Goal: Check status: Check status

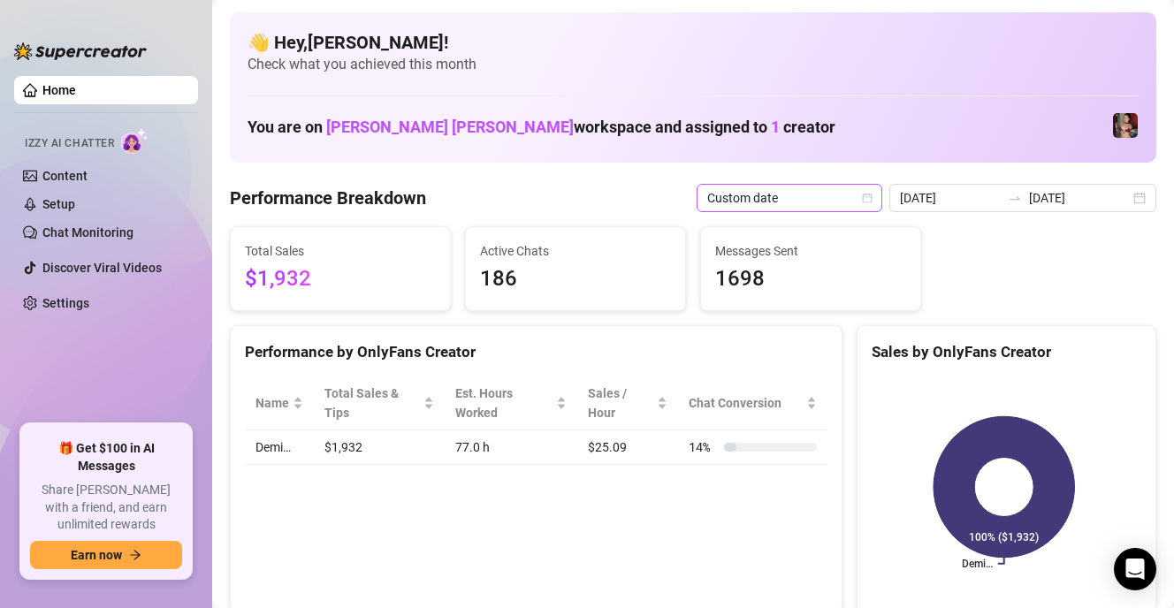
drag, startPoint x: 0, startPoint y: 0, endPoint x: 872, endPoint y: 201, distance: 894.4
click at [872, 201] on icon "calendar" at bounding box center [868, 198] width 10 height 10
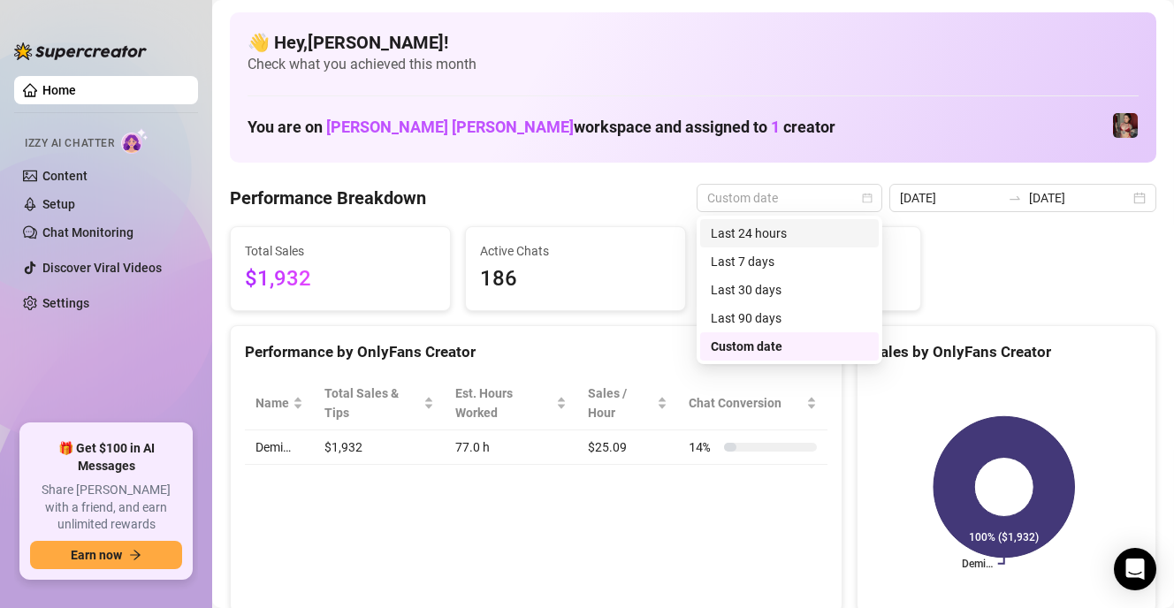
click at [805, 227] on div "Last 24 hours" at bounding box center [789, 233] width 157 height 19
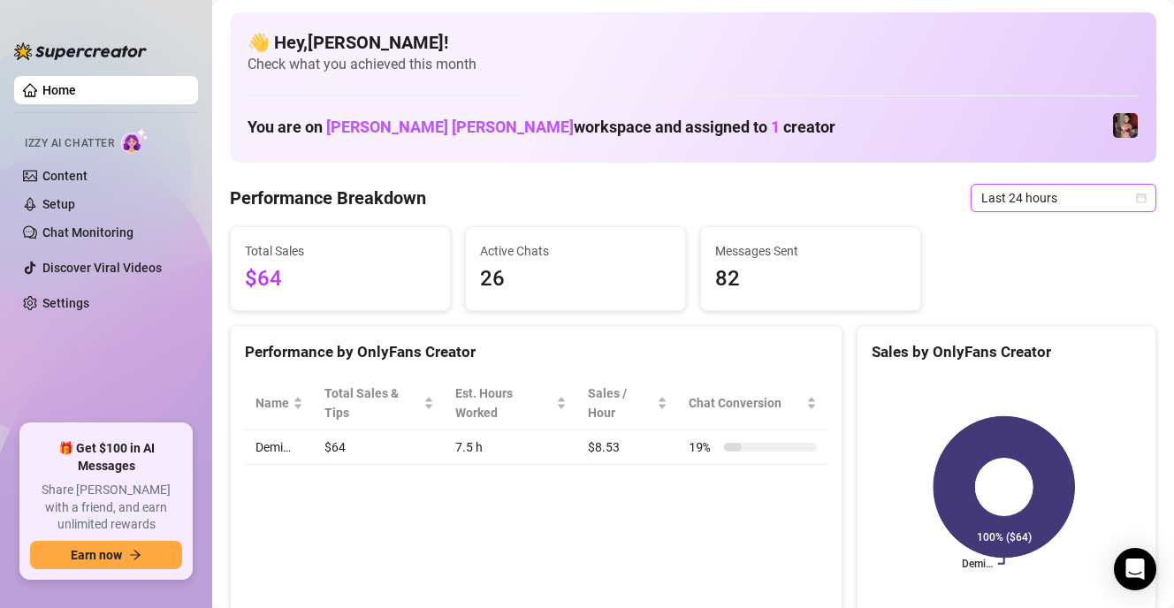
click at [1136, 194] on icon "calendar" at bounding box center [1141, 198] width 11 height 11
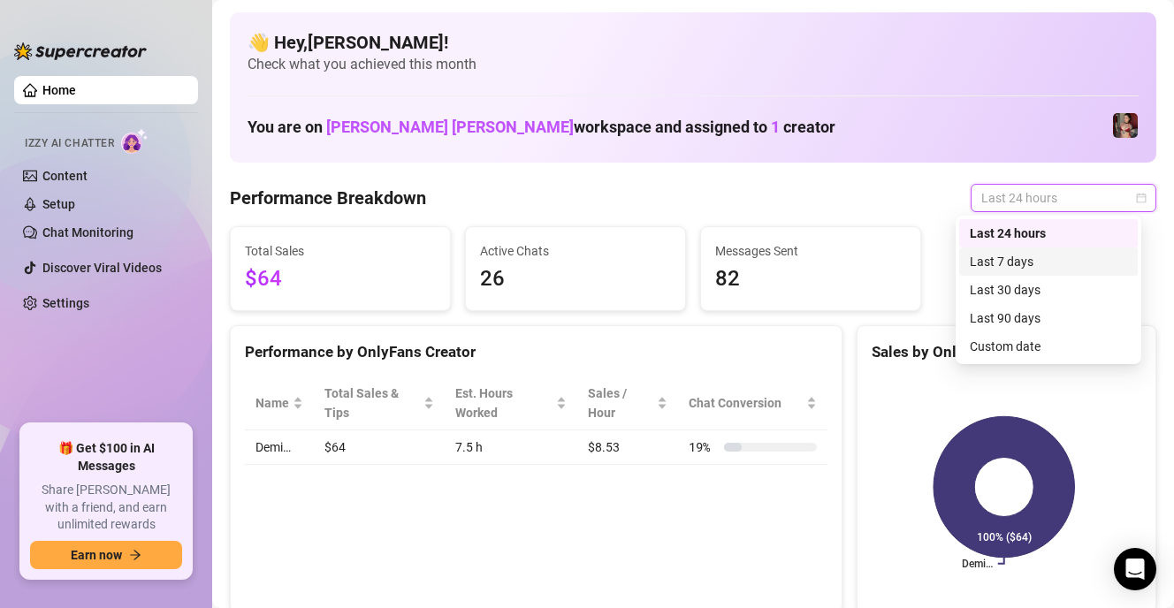
click at [1039, 259] on div "Last 7 days" at bounding box center [1048, 261] width 157 height 19
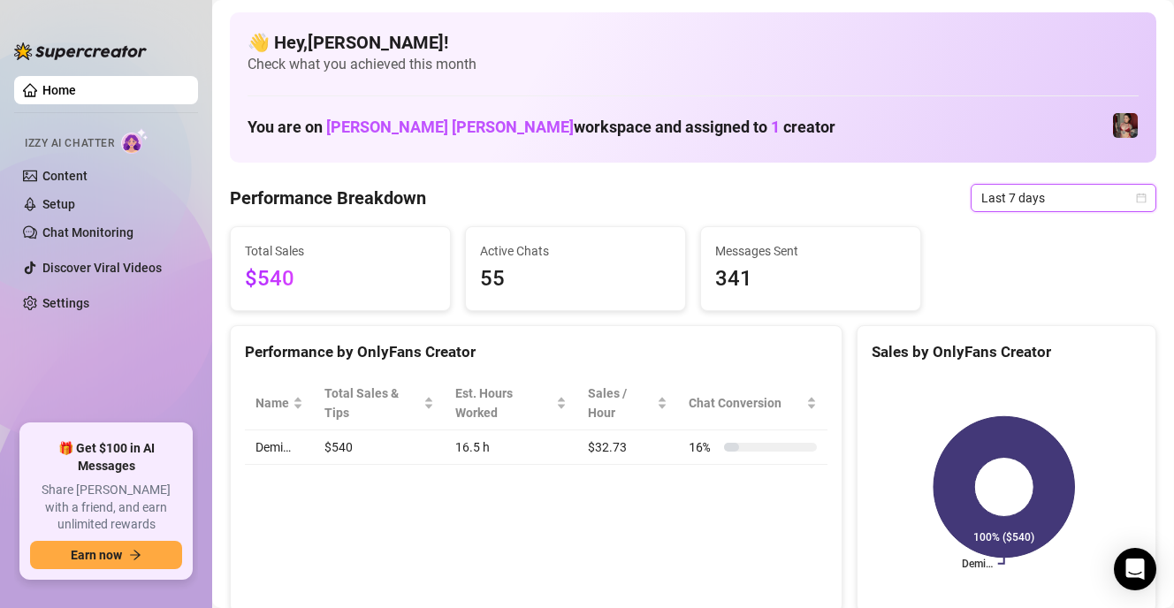
click at [1136, 198] on icon "calendar" at bounding box center [1141, 198] width 11 height 11
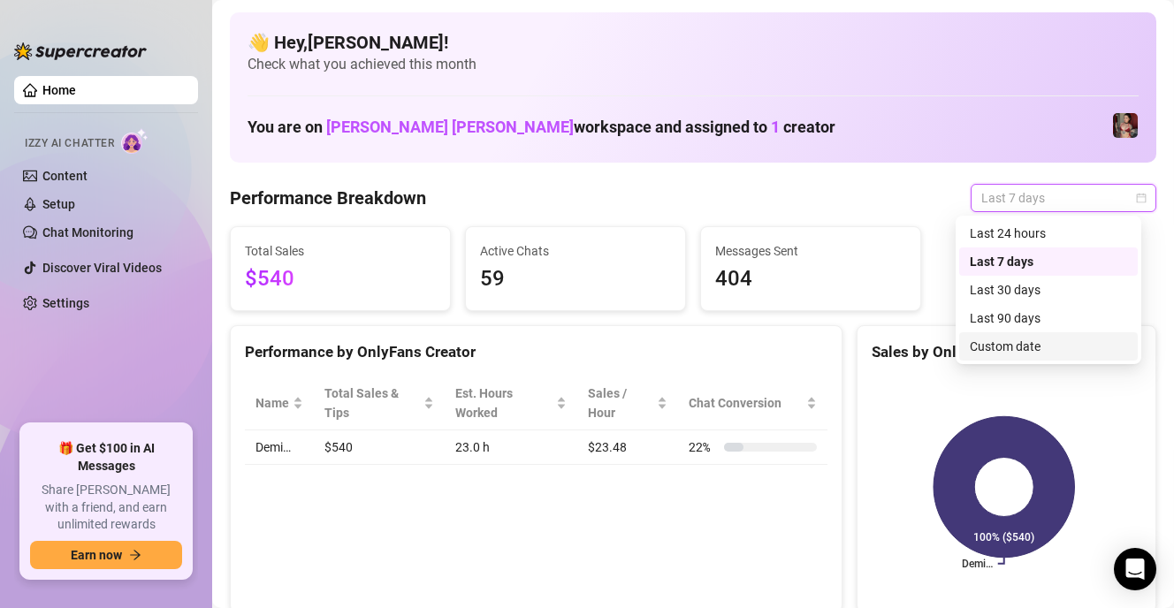
click at [1010, 341] on div "Custom date" at bounding box center [1048, 346] width 157 height 19
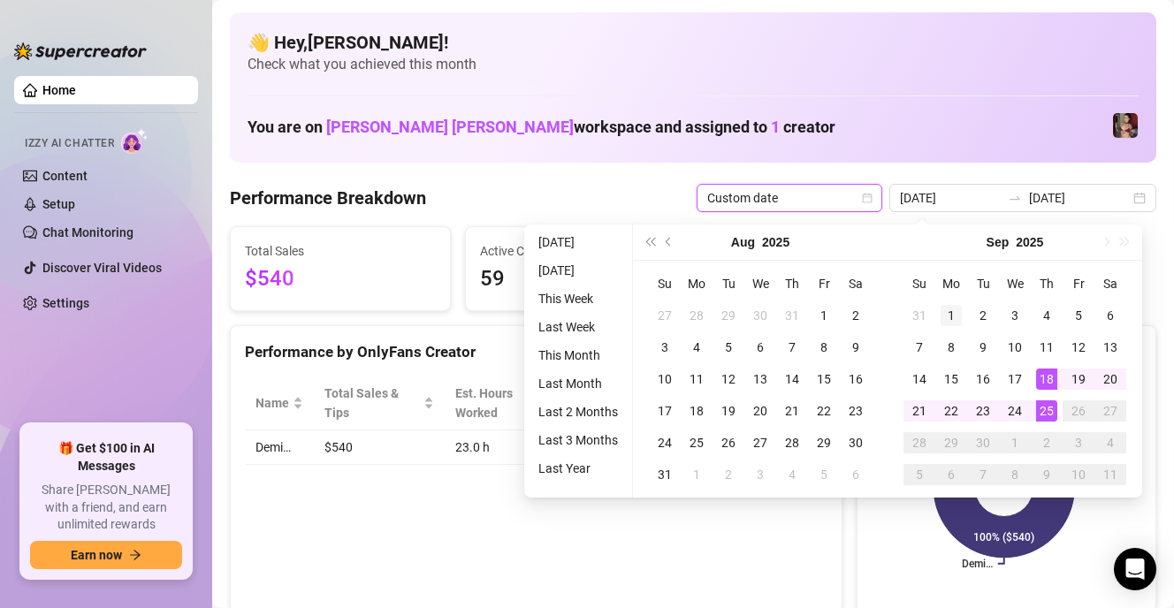
type input "[DATE]"
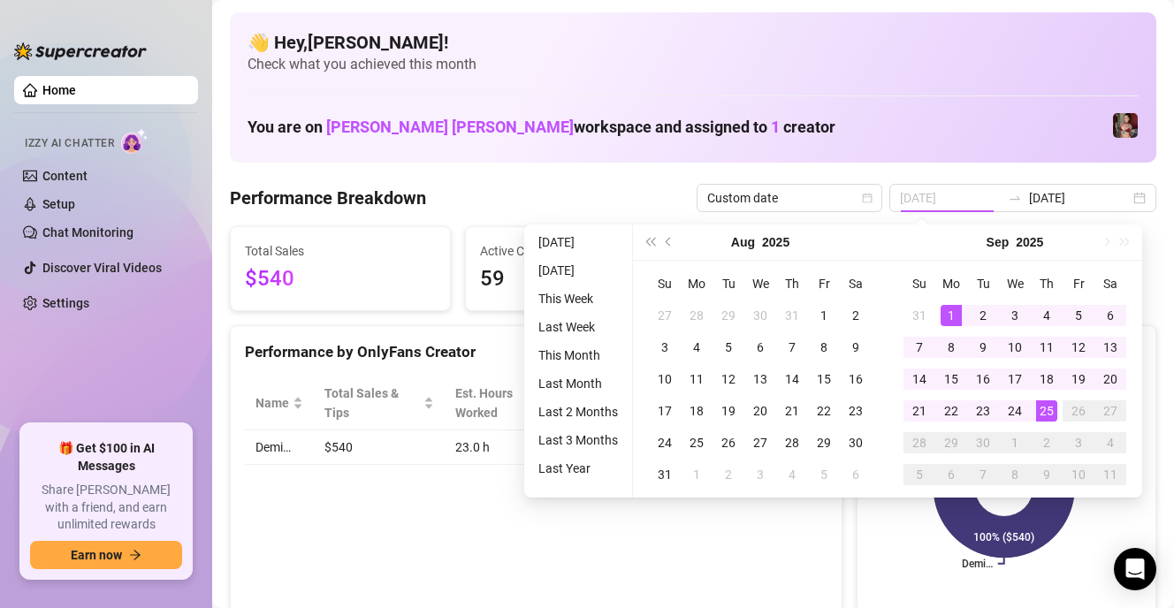
click at [954, 311] on div "1" at bounding box center [951, 315] width 21 height 21
type input "[DATE]"
click at [1049, 407] on div "25" at bounding box center [1046, 410] width 21 height 21
type input "[DATE]"
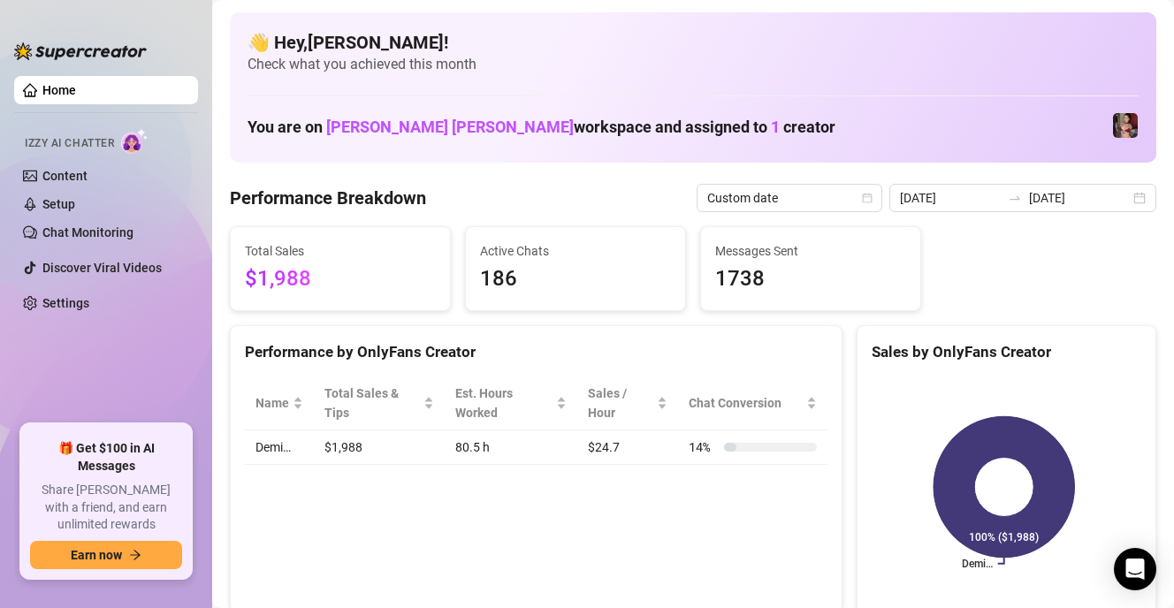
click at [594, 343] on div "Performance by OnlyFans Creator" at bounding box center [536, 352] width 583 height 24
